Goal: Communication & Community: Answer question/provide support

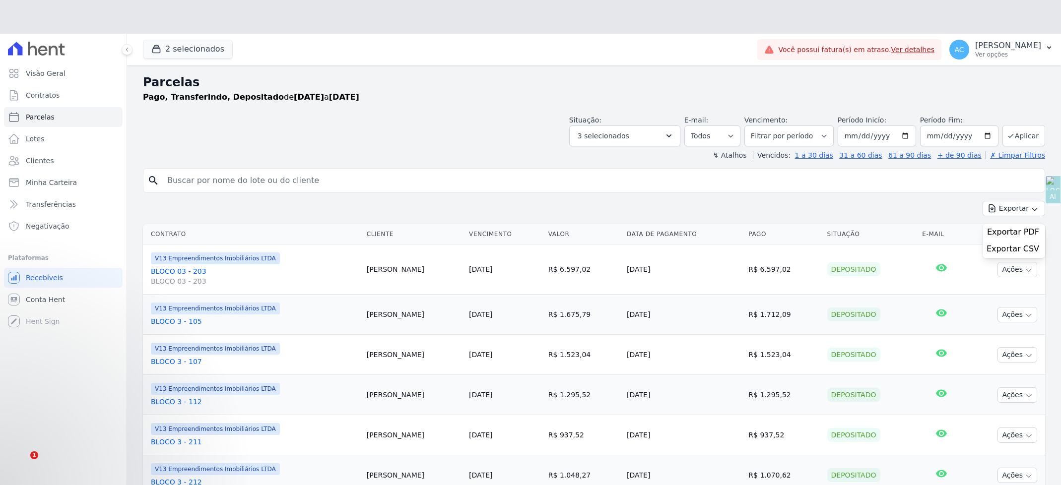
select select
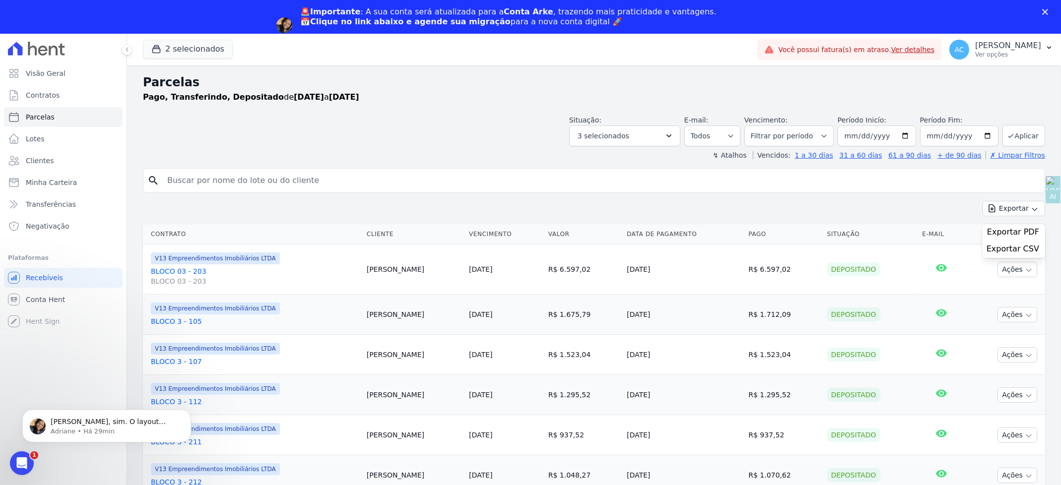
click at [85, 423] on p "[PERSON_NAME], sim. O layout precisará ser configurado novamente, pois deixarem…" at bounding box center [115, 422] width 128 height 10
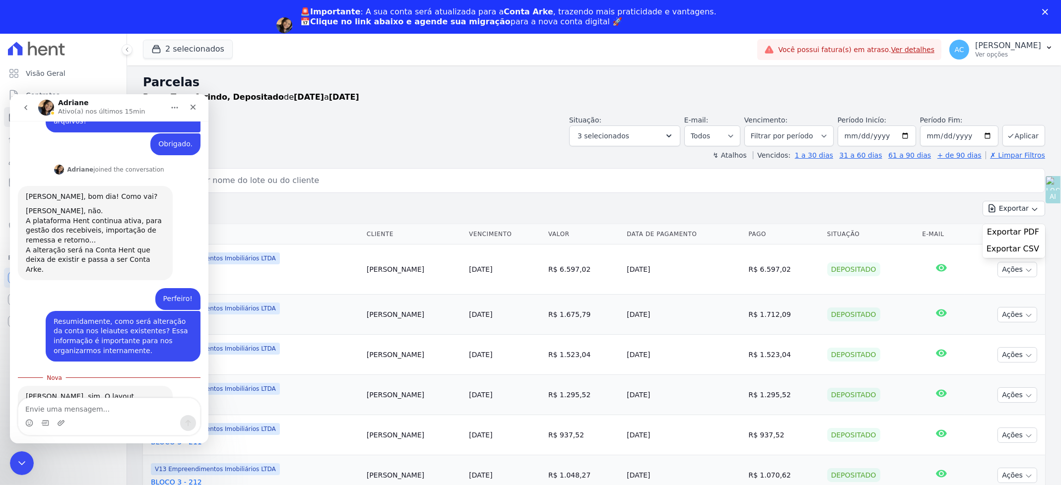
scroll to position [534, 0]
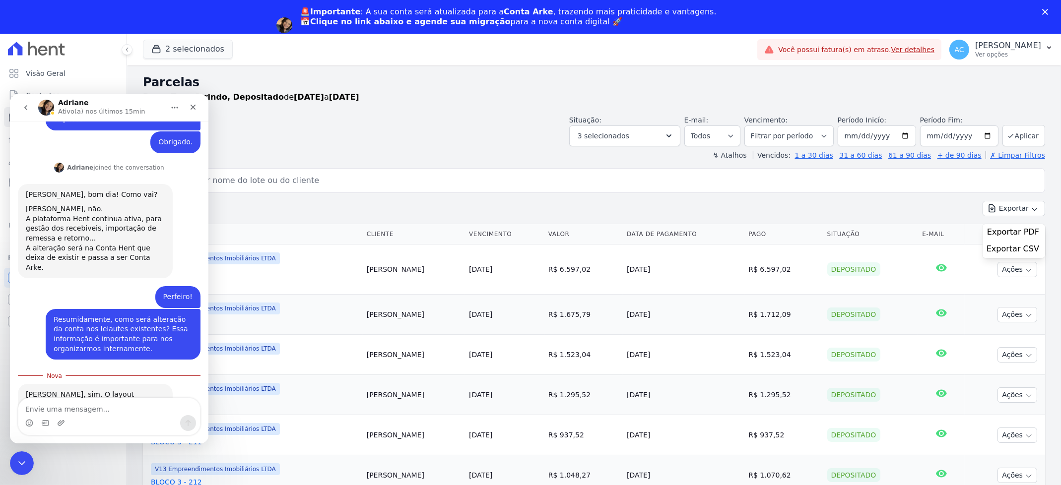
click at [72, 404] on textarea "Envie uma mensagem..." at bounding box center [109, 406] width 182 height 17
click at [70, 409] on textarea "Envie uma mensagem..." at bounding box center [109, 406] width 182 height 17
type textarea "Entendido e qual é o prazo para a mudança ocorrer?"
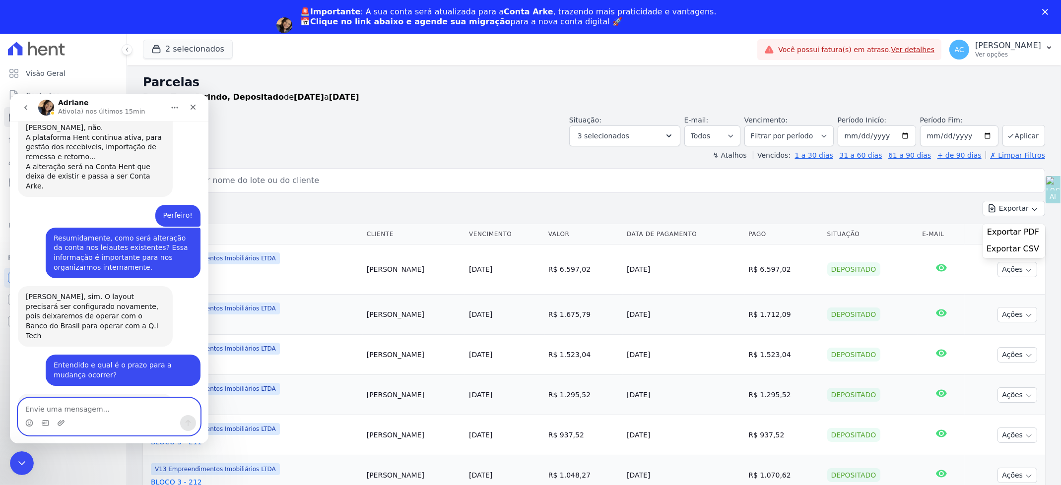
scroll to position [635, 0]
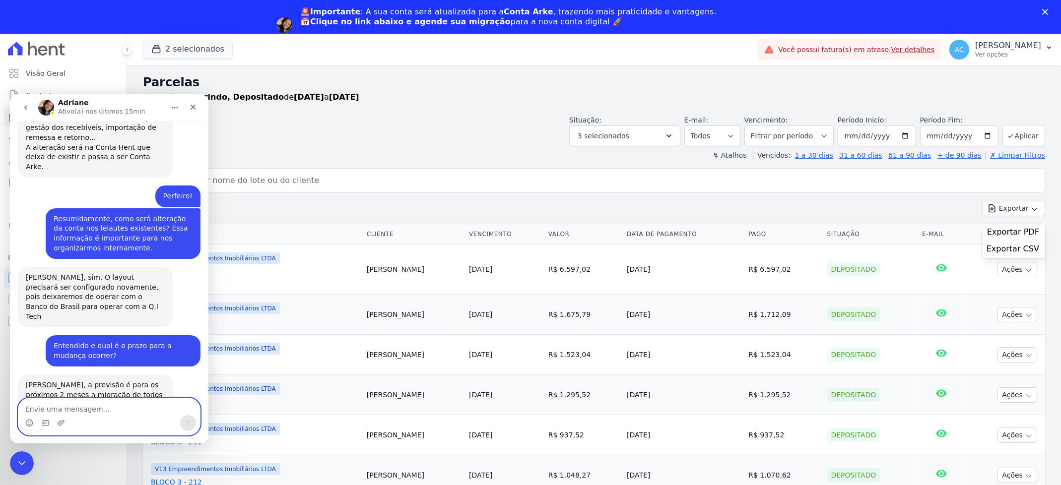
click at [107, 411] on textarea "Envie uma mensagem..." at bounding box center [109, 406] width 182 height 17
type textarea "n"
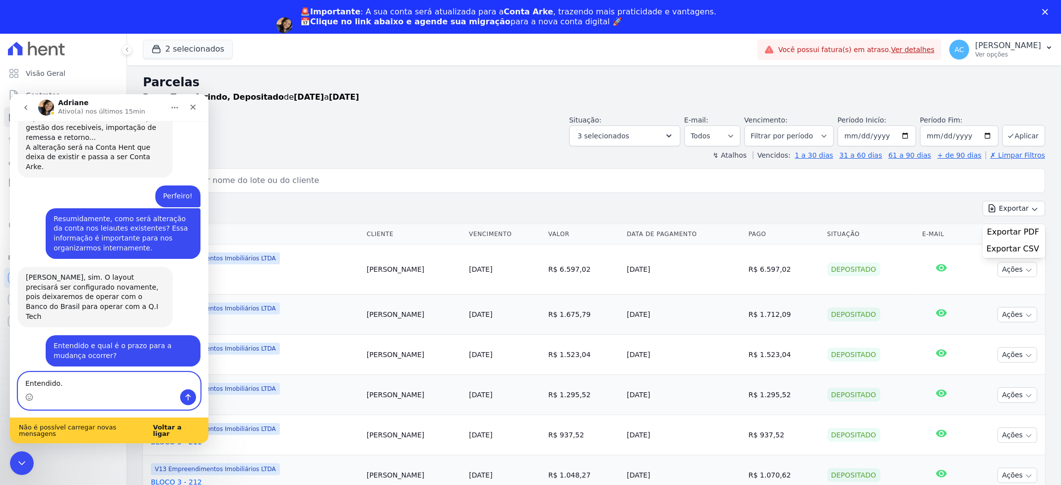
scroll to position [661, 0]
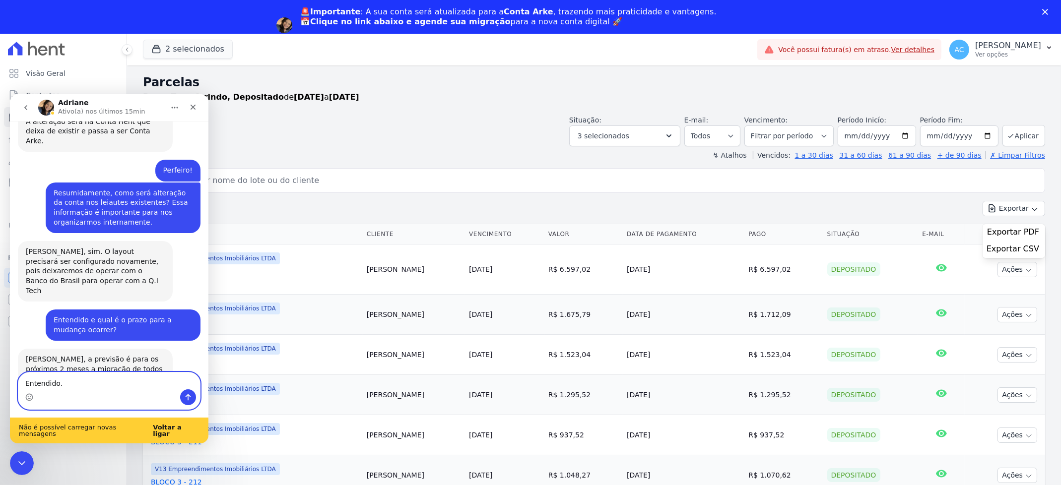
type textarea "Entendido."
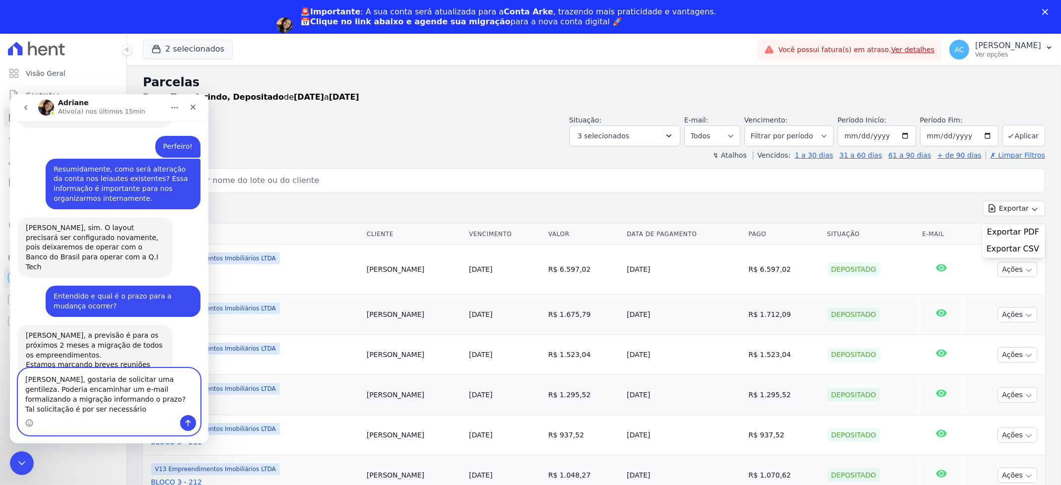
scroll to position [695, 0]
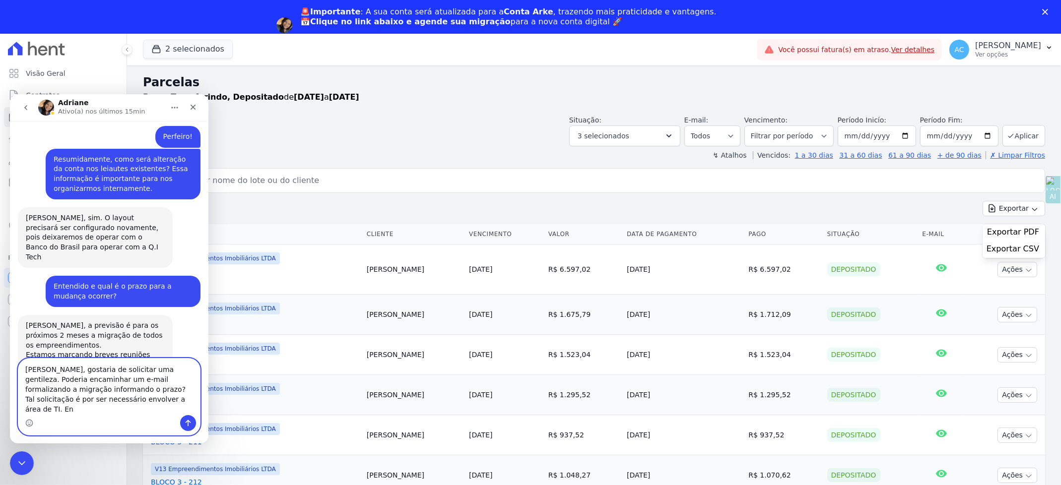
click at [61, 390] on textarea "[PERSON_NAME], gostaria de solicitar uma gentileza. Poderia encaminhar um e-mai…" at bounding box center [109, 386] width 182 height 57
paste textarea "[PERSON_NAME][EMAIL_ADDRESS][DOMAIN_NAME] [EMAIL_ADDRESS][DOMAIN_NAME] [EMAIL_A…"
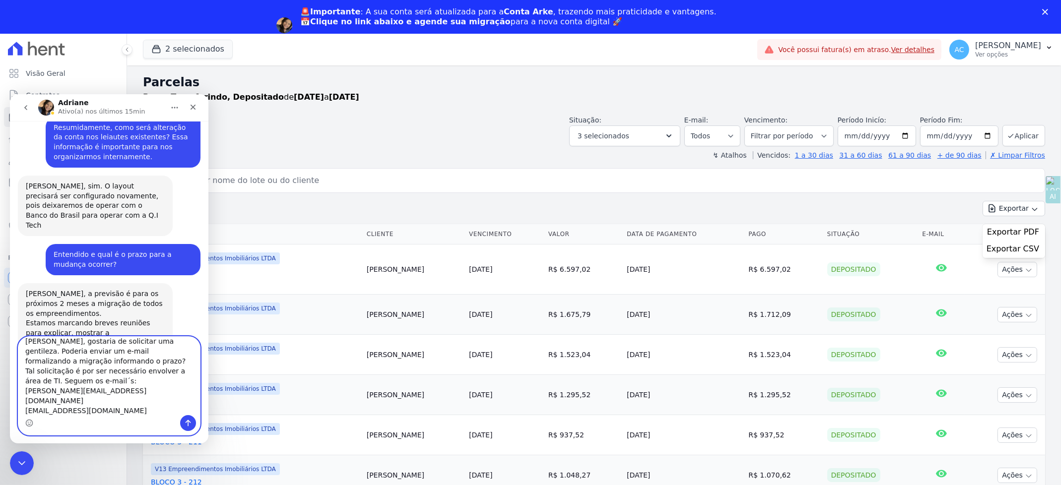
scroll to position [7, 0]
drag, startPoint x: 125, startPoint y: 370, endPoint x: 149, endPoint y: 405, distance: 42.5
click at [149, 405] on textarea "[PERSON_NAME], gostaria de solicitar uma gentileza. Poderia enviar um e-mail fo…" at bounding box center [109, 375] width 182 height 78
type textarea "[PERSON_NAME], gostaria de solicitar uma gentileza. Poderia enviar um e-mail fo…"
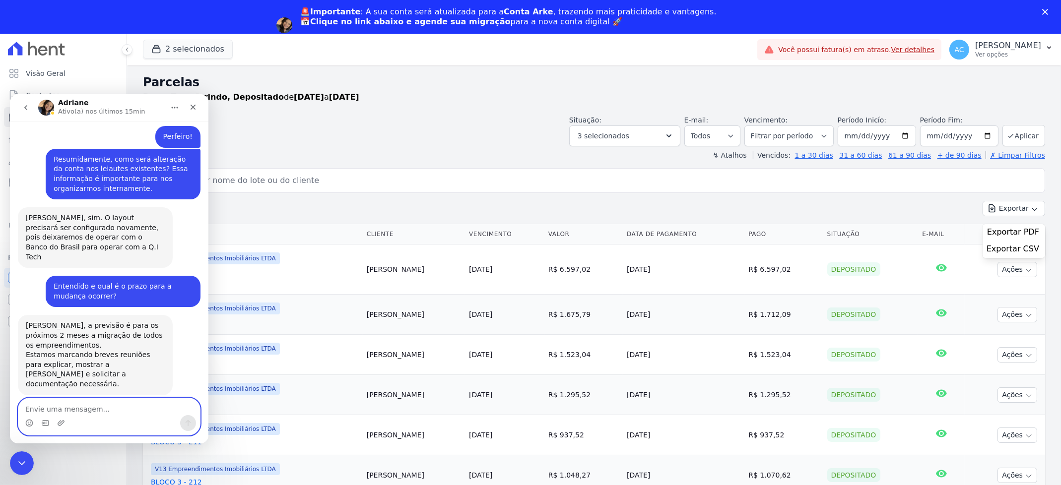
scroll to position [716, 0]
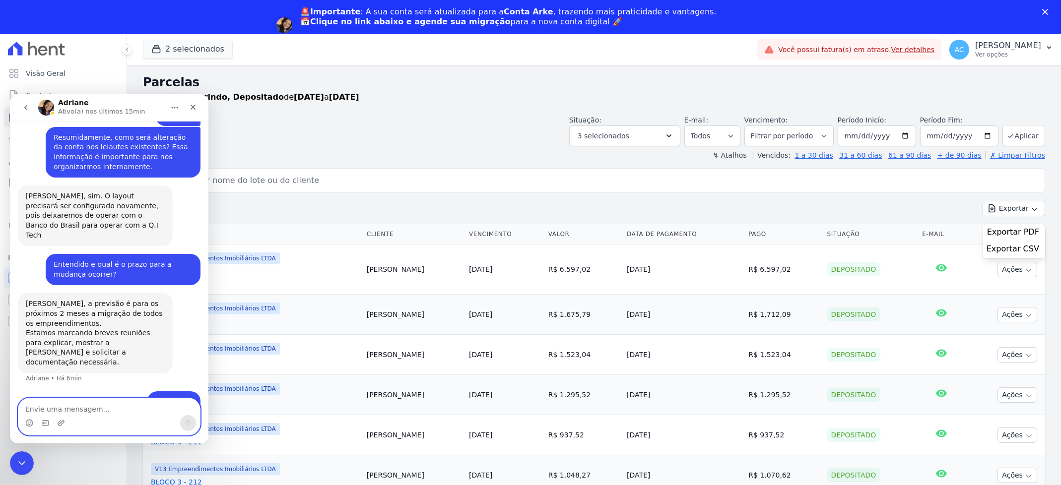
click at [138, 407] on textarea "Envie uma mensagem..." at bounding box center [109, 406] width 182 height 17
paste textarea "Seguem os e-mail´s: [PERSON_NAME][EMAIL_ADDRESS][DOMAIN_NAME] [EMAIL_ADDRESS][D…"
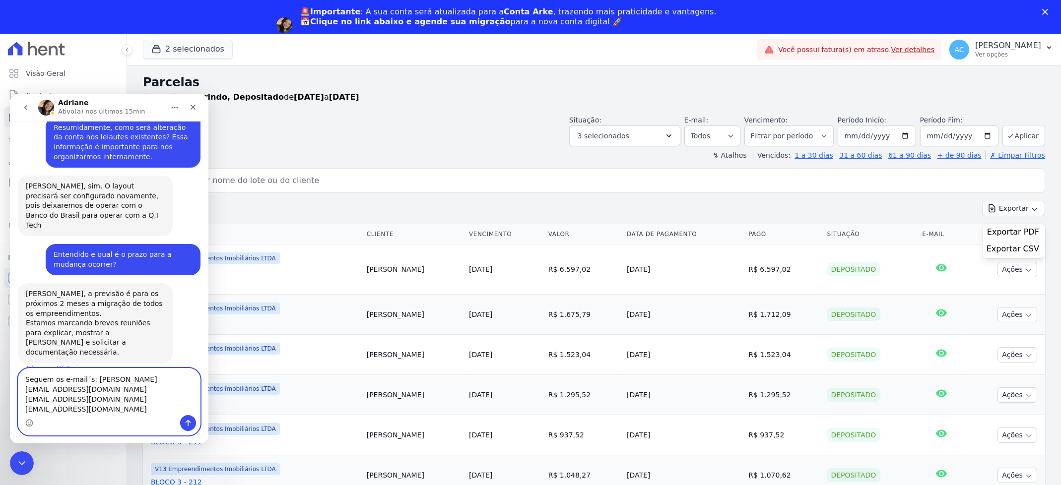
scroll to position [756, 0]
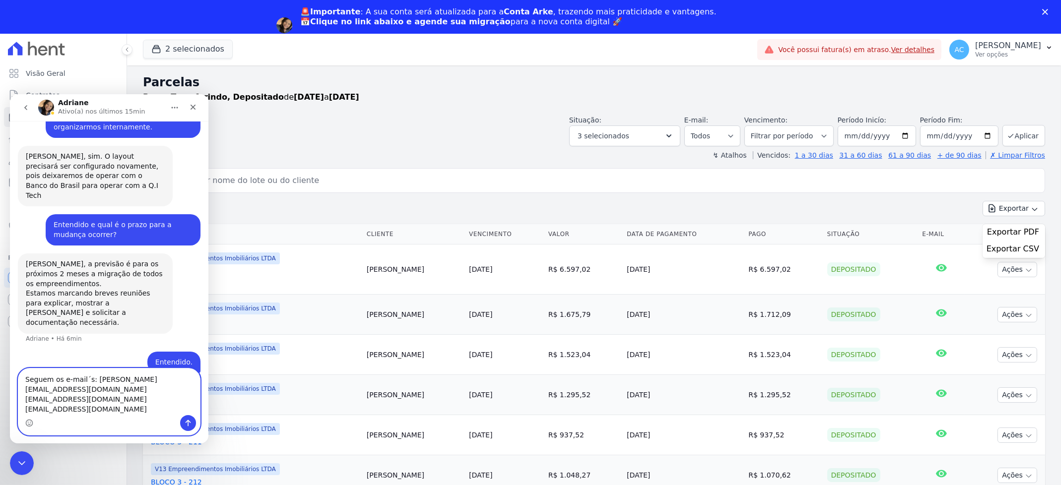
type textarea "Seguem os e-mail´s: [PERSON_NAME][EMAIL_ADDRESS][DOMAIN_NAME] [EMAIL_ADDRESS][D…"
click at [191, 420] on icon "Enviar mensagem…" at bounding box center [188, 423] width 8 height 8
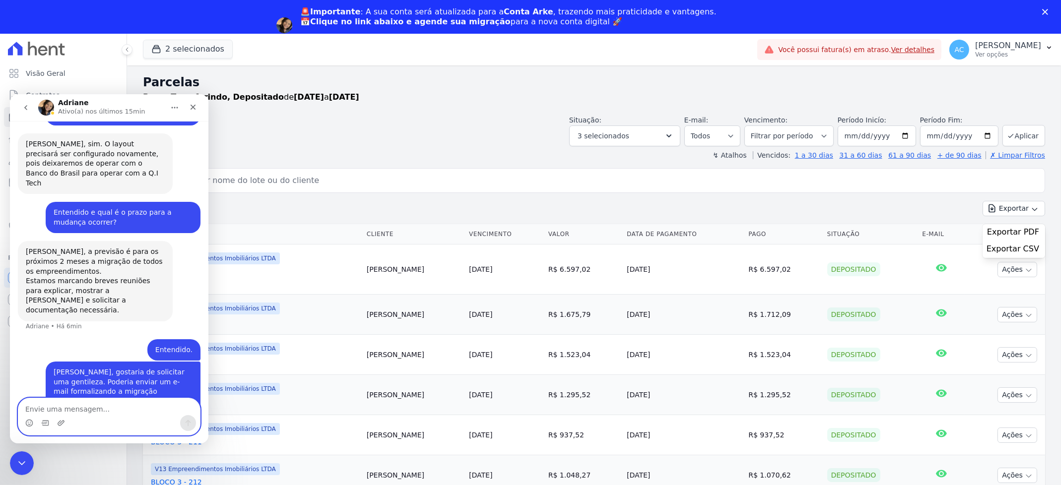
scroll to position [778, 0]
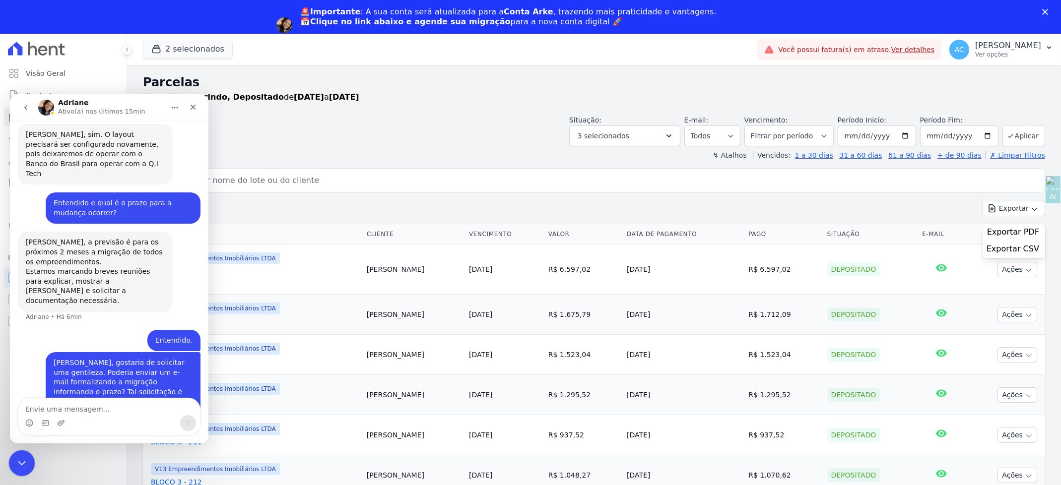
click at [22, 466] on icon "Fechar mensagem da Intercom" at bounding box center [20, 462] width 12 height 12
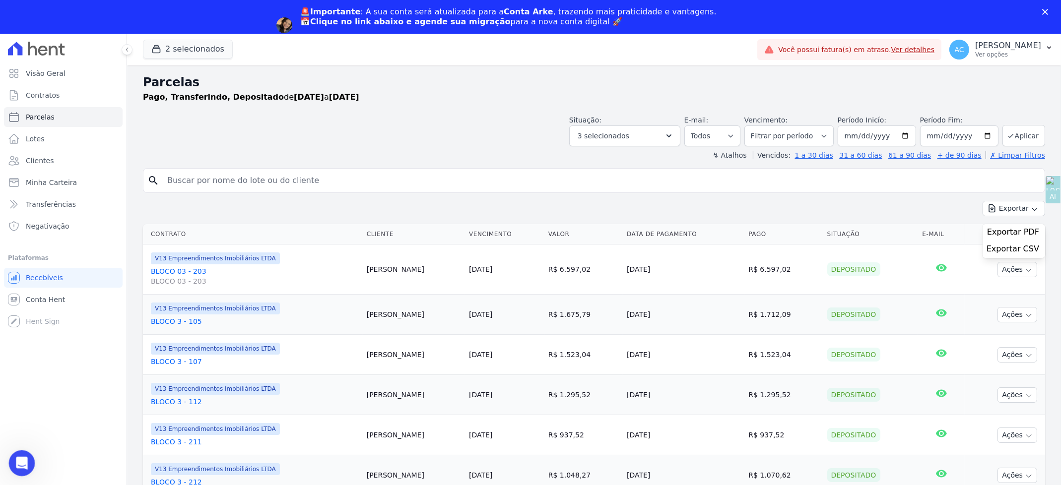
click at [22, 457] on icon "Abrir mensagem da Intercom" at bounding box center [20, 462] width 16 height 16
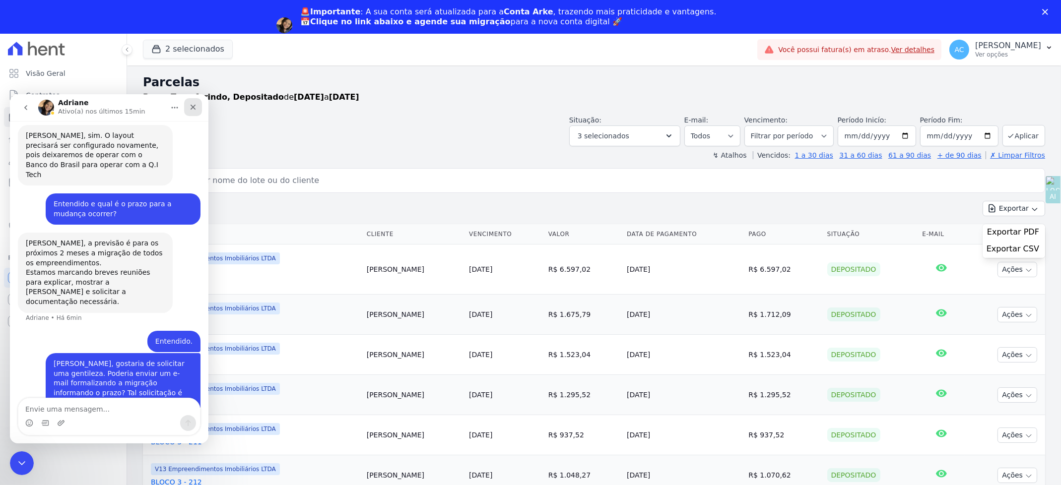
click at [196, 106] on icon "Fechar" at bounding box center [193, 107] width 8 height 8
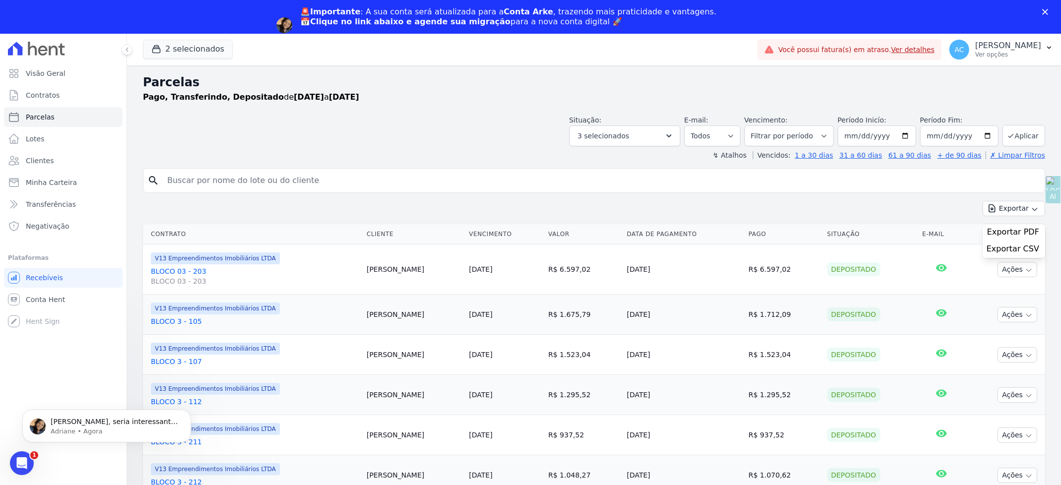
scroll to position [0, 0]
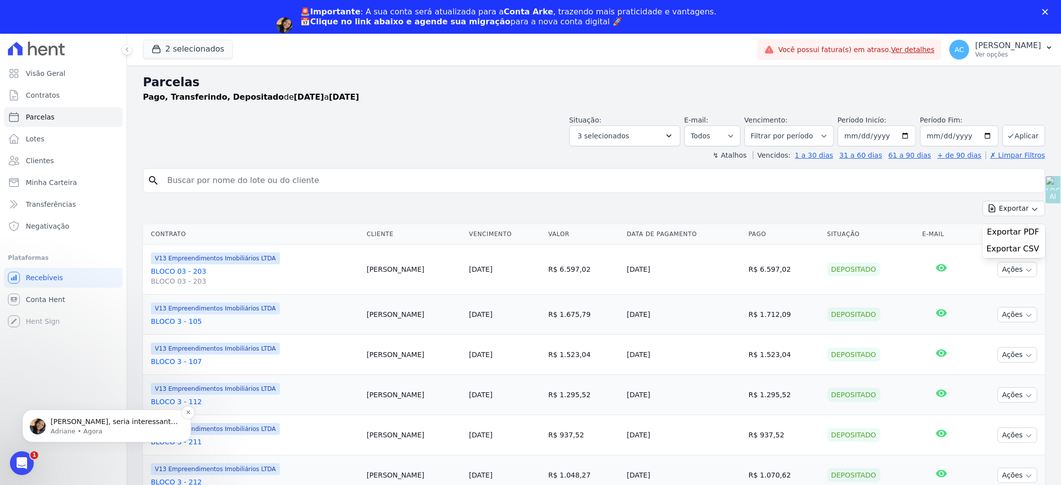
click at [65, 432] on p "Adriane • Agora" at bounding box center [115, 431] width 128 height 9
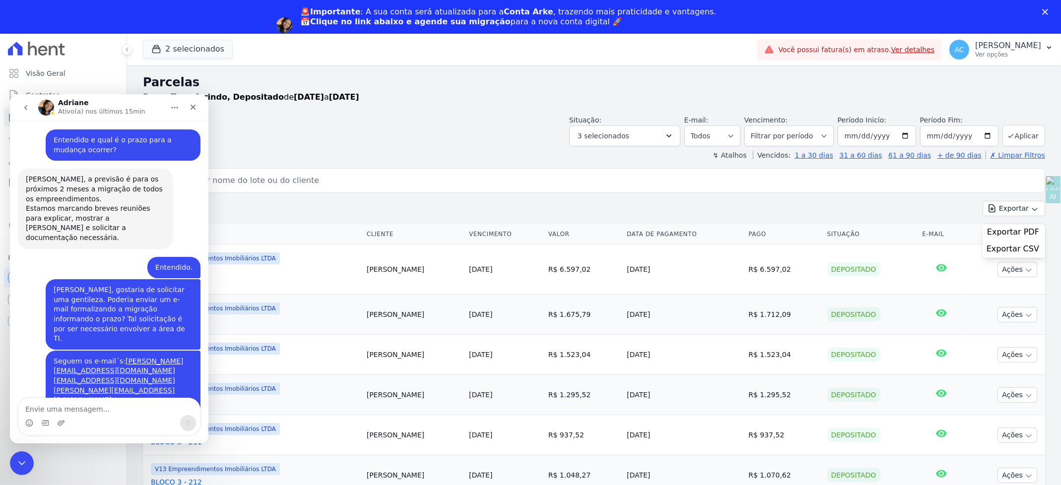
scroll to position [843, 0]
click at [81, 407] on textarea "Envie uma mensagem..." at bounding box center [109, 406] width 182 height 17
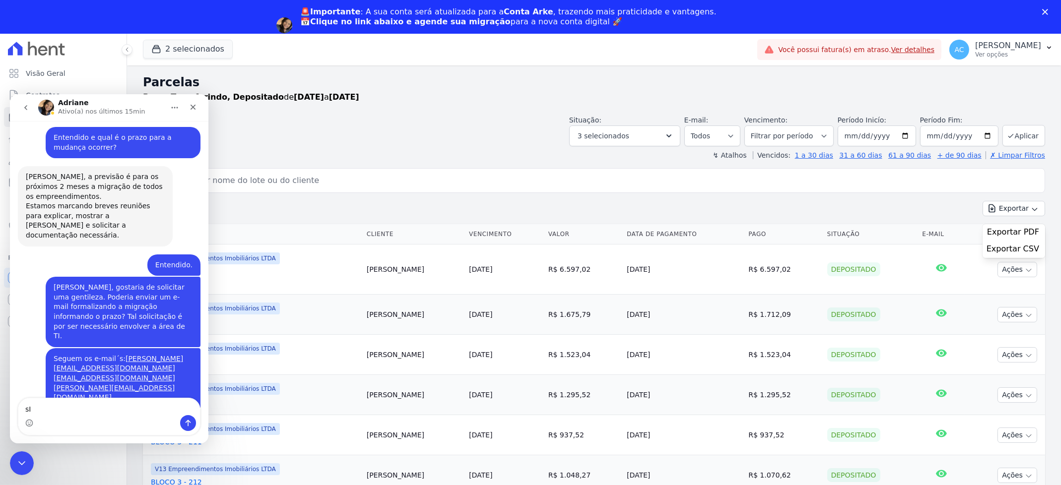
type textarea "s"
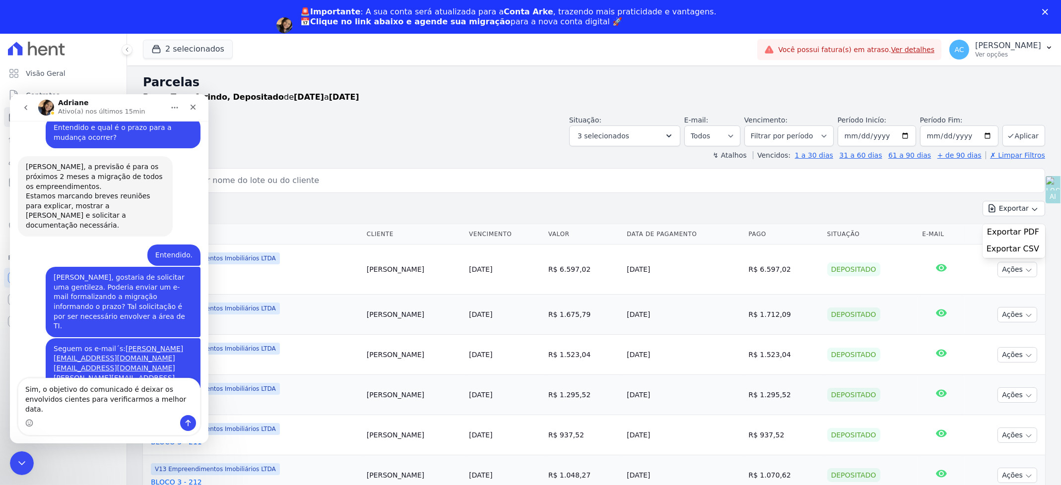
click at [154, 408] on textarea "Sim, o objetivo do comunicado é deixar os envolvidos cientes para verificarmos …" at bounding box center [109, 396] width 182 height 37
type textarea "Sim, o objetivo do comunicado é deixar os envolvidos cientes para verificarmos …"
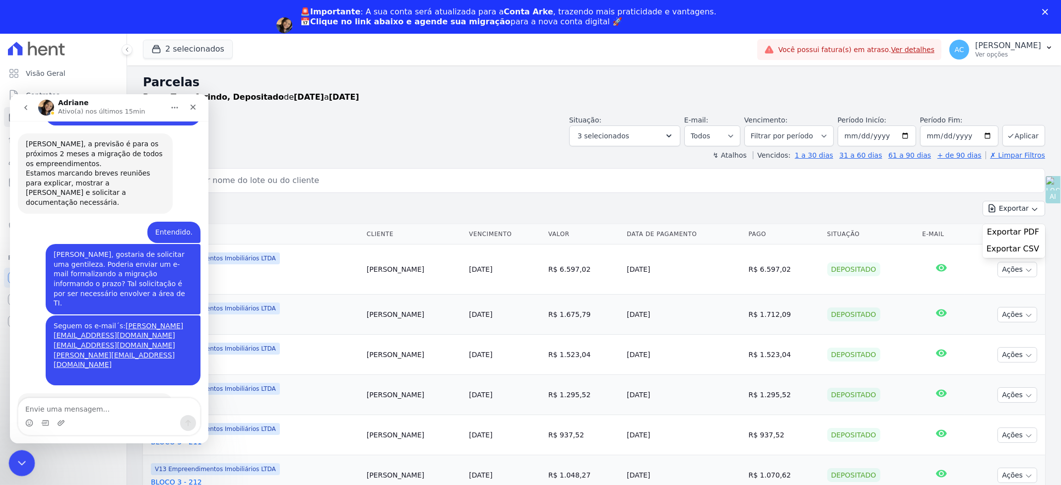
click at [20, 458] on icon "Fechar mensagem da Intercom" at bounding box center [20, 462] width 12 height 12
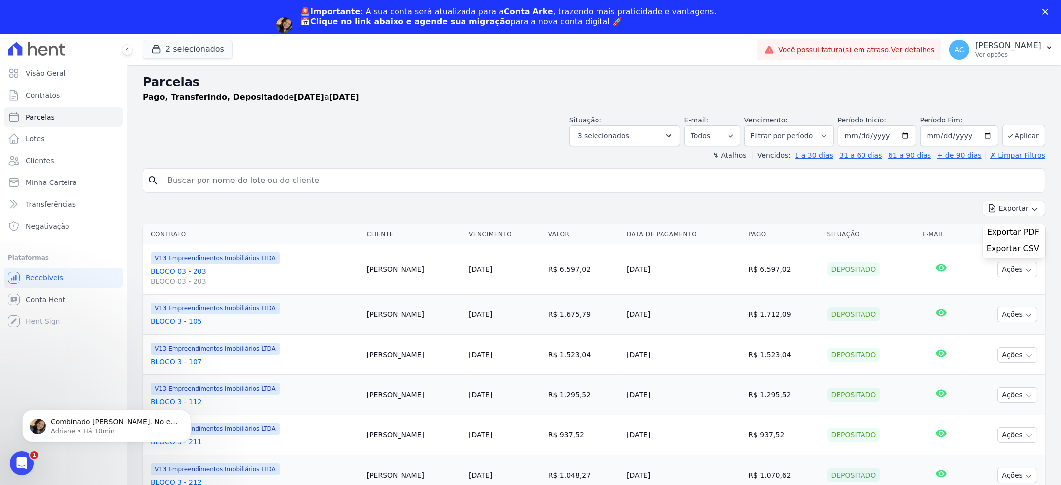
scroll to position [915, 0]
click at [82, 418] on p "Combinado [PERSON_NAME]. No e-mail, enviarei o link da agenda. ; )" at bounding box center [115, 422] width 128 height 10
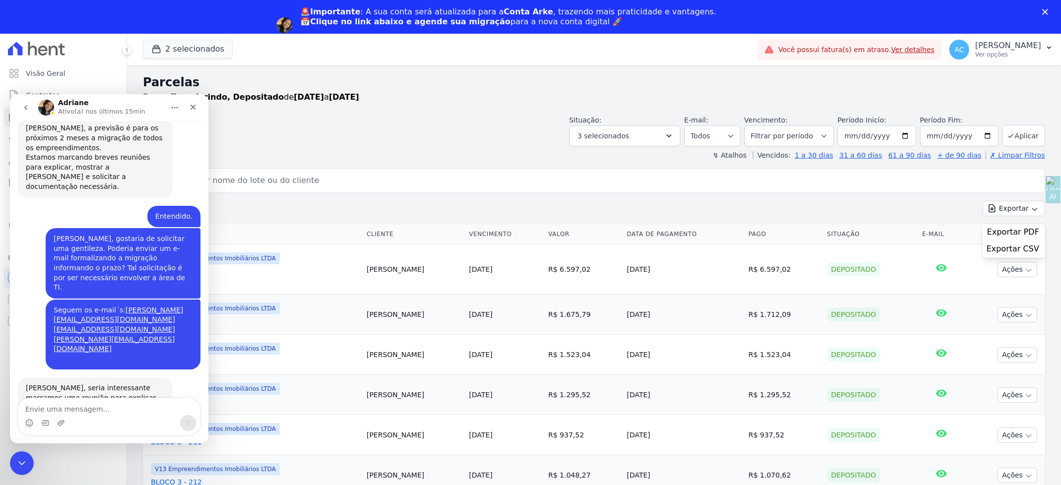
scroll to position [931, 0]
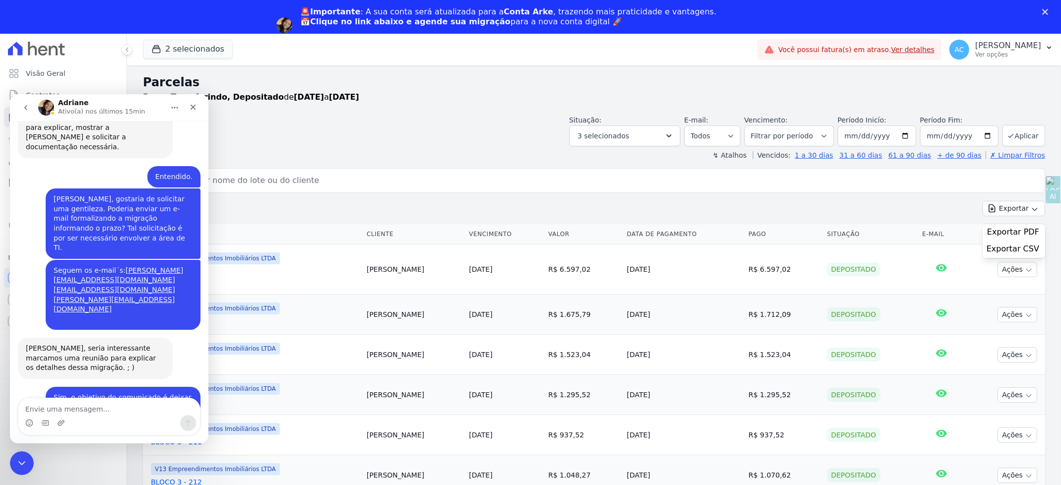
click at [103, 407] on textarea "Envie uma mensagem..." at bounding box center [109, 406] width 182 height 17
type textarea "Perfeito. Obrigado."
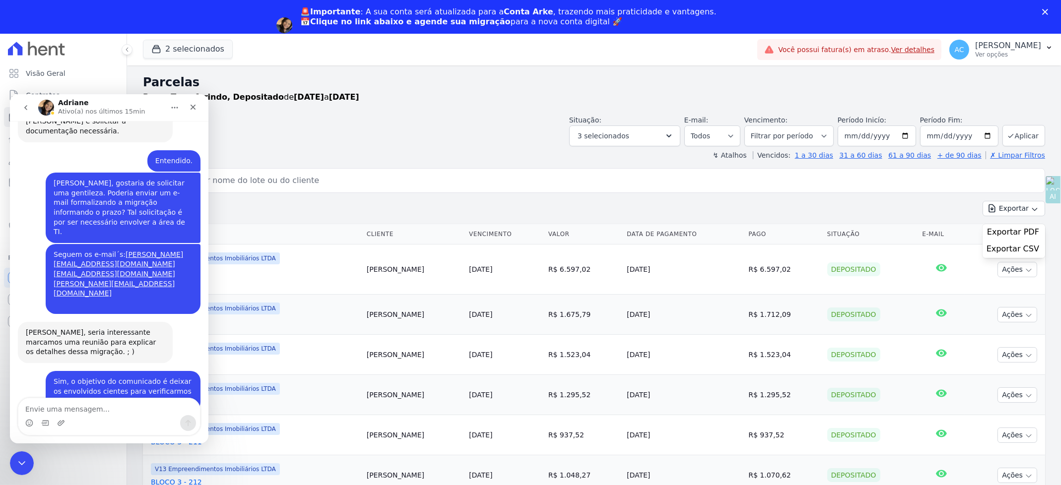
scroll to position [945, 0]
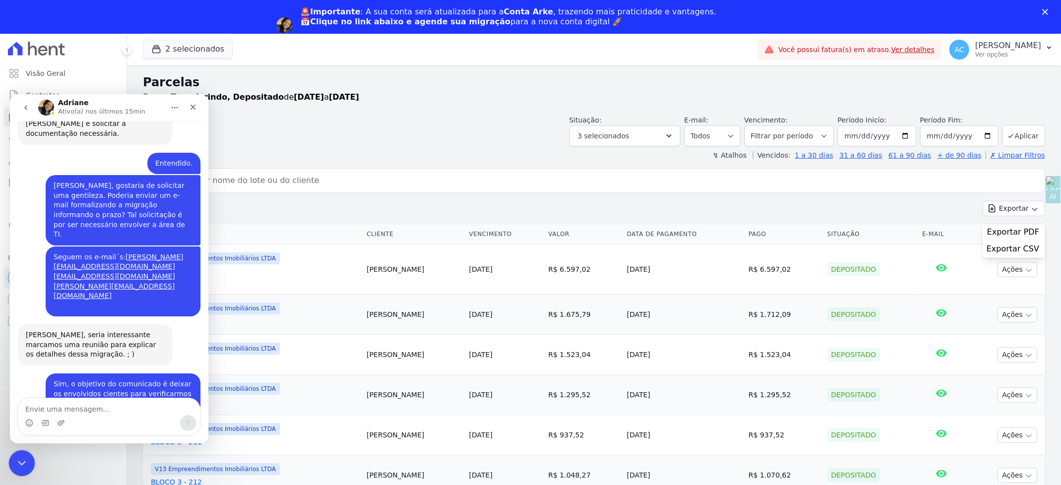
click at [18, 461] on icon "Fechar mensagem da Intercom" at bounding box center [20, 462] width 7 height 4
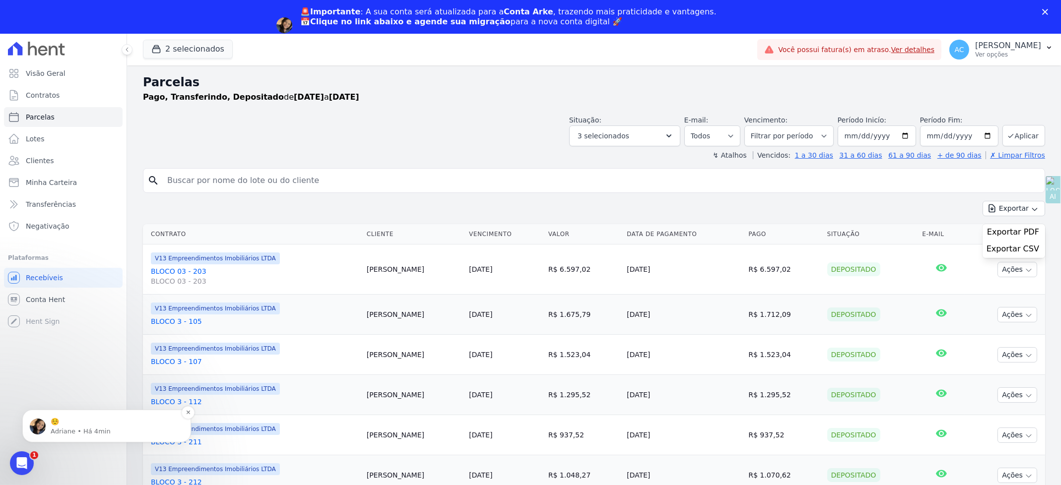
scroll to position [0, 0]
click at [18, 459] on icon "Abrir mensagem da Intercom" at bounding box center [20, 462] width 16 height 16
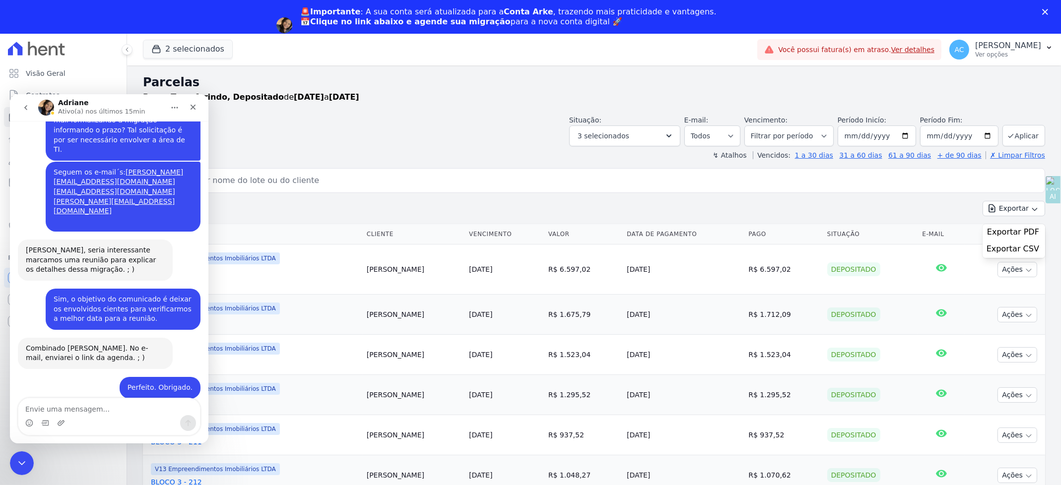
scroll to position [1035, 0]
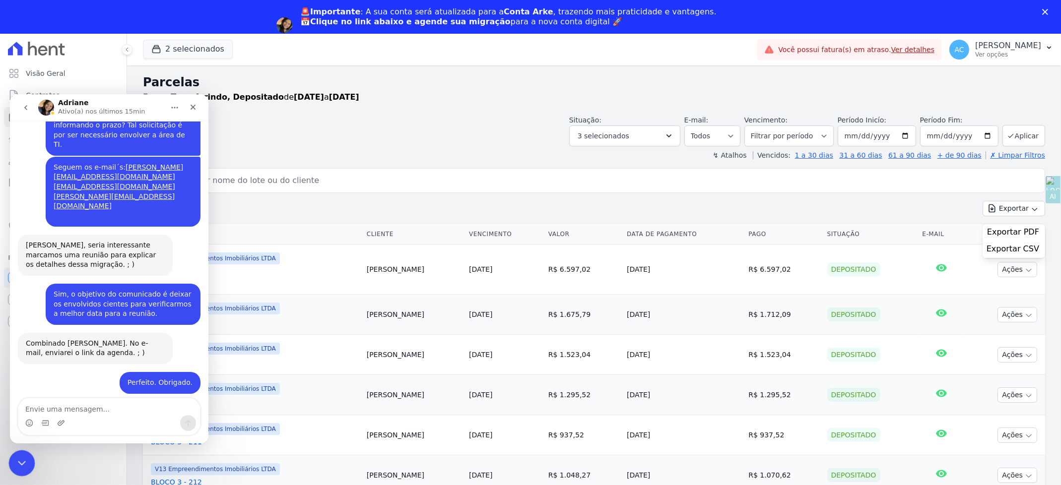
click at [23, 464] on icon "Fechar mensagem da Intercom" at bounding box center [20, 462] width 12 height 12
